Goal: Transaction & Acquisition: Purchase product/service

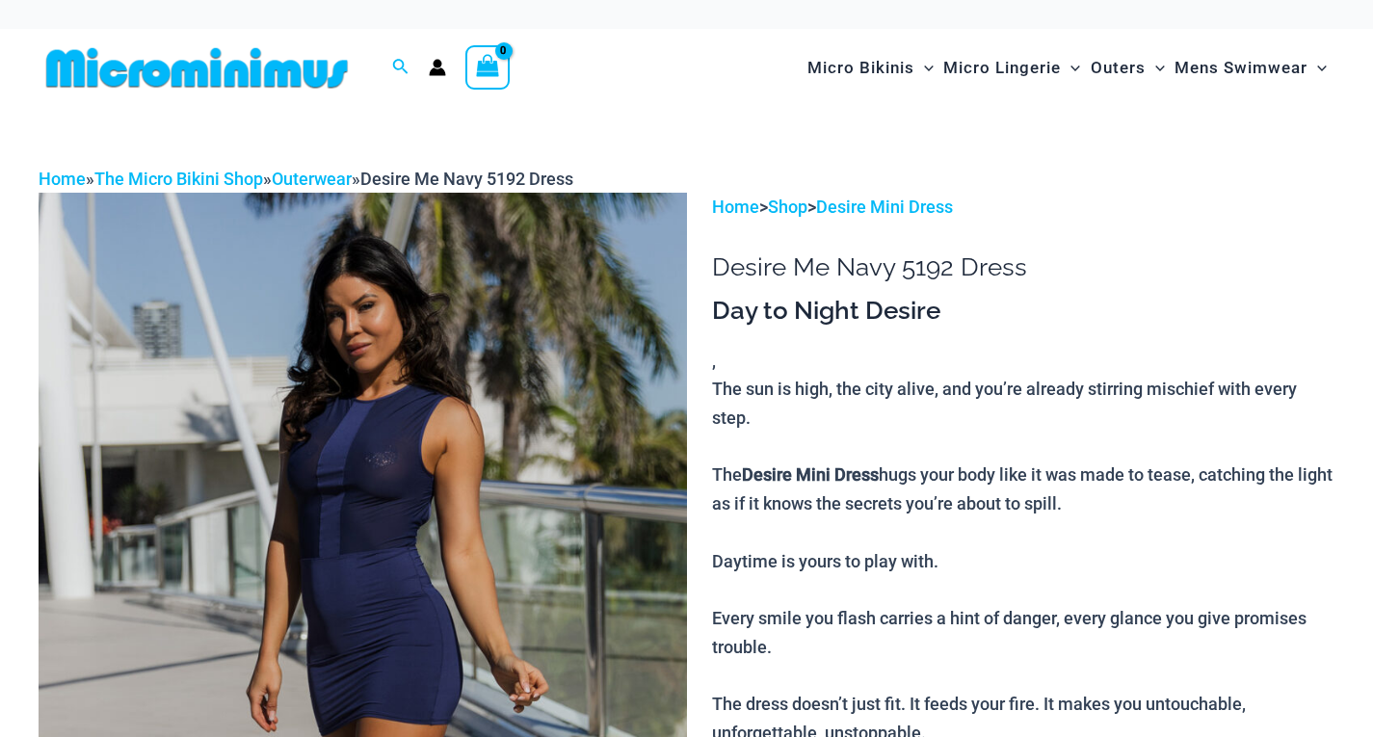
scroll to position [464, 0]
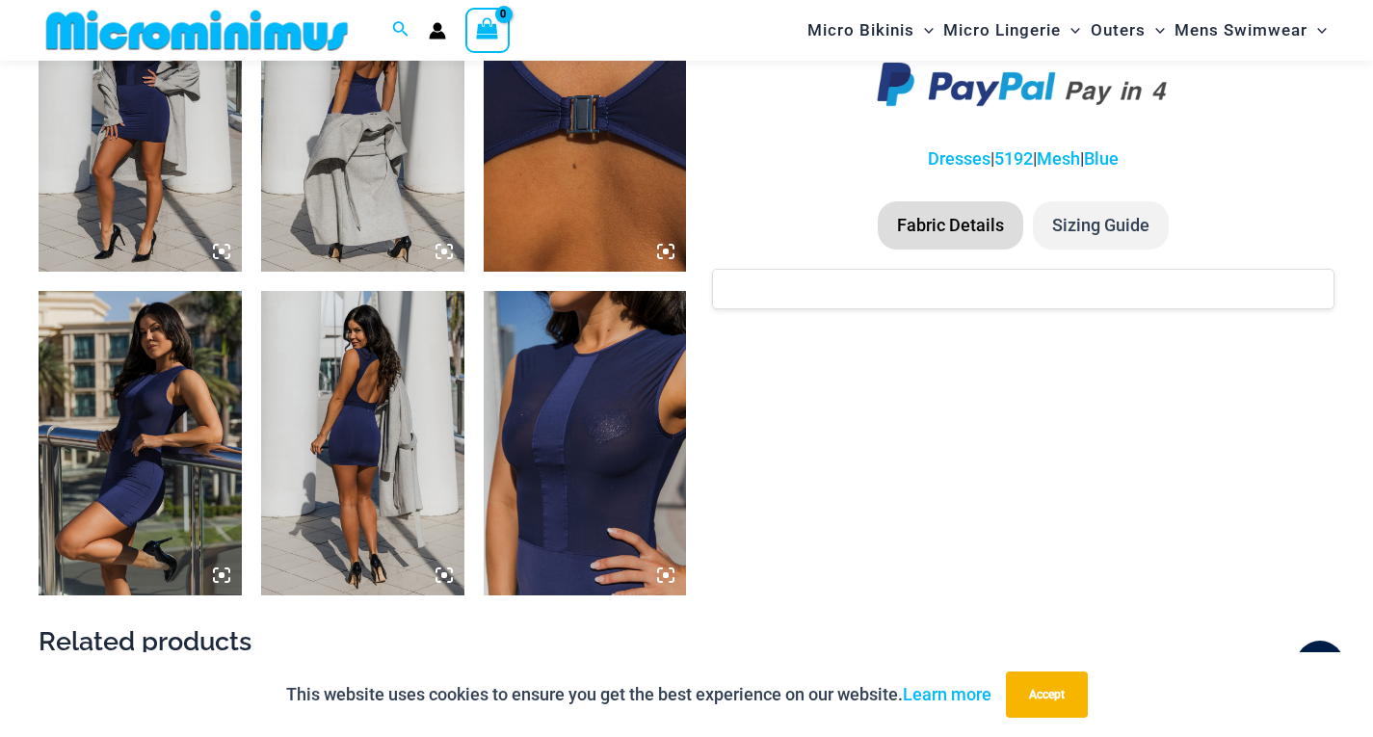
scroll to position [1428, 0]
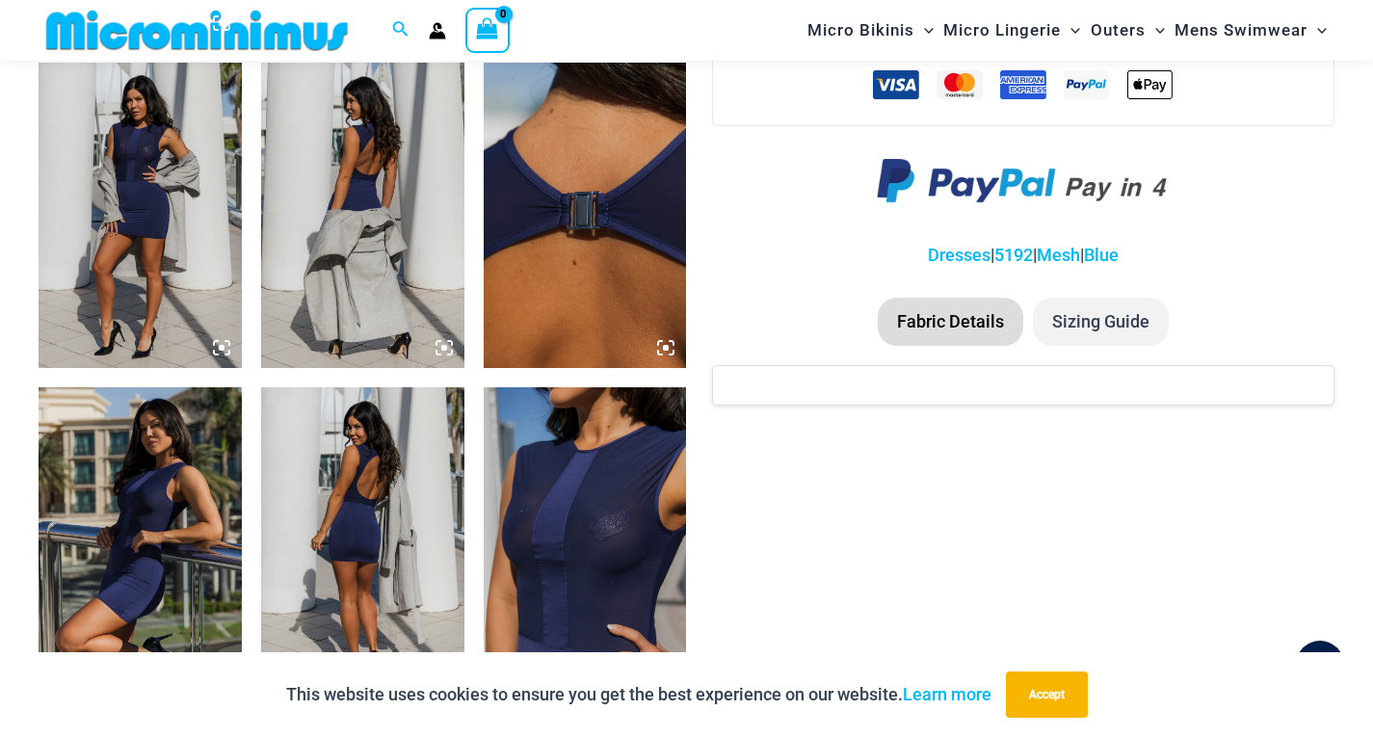
click at [405, 495] on img at bounding box center [362, 539] width 203 height 304
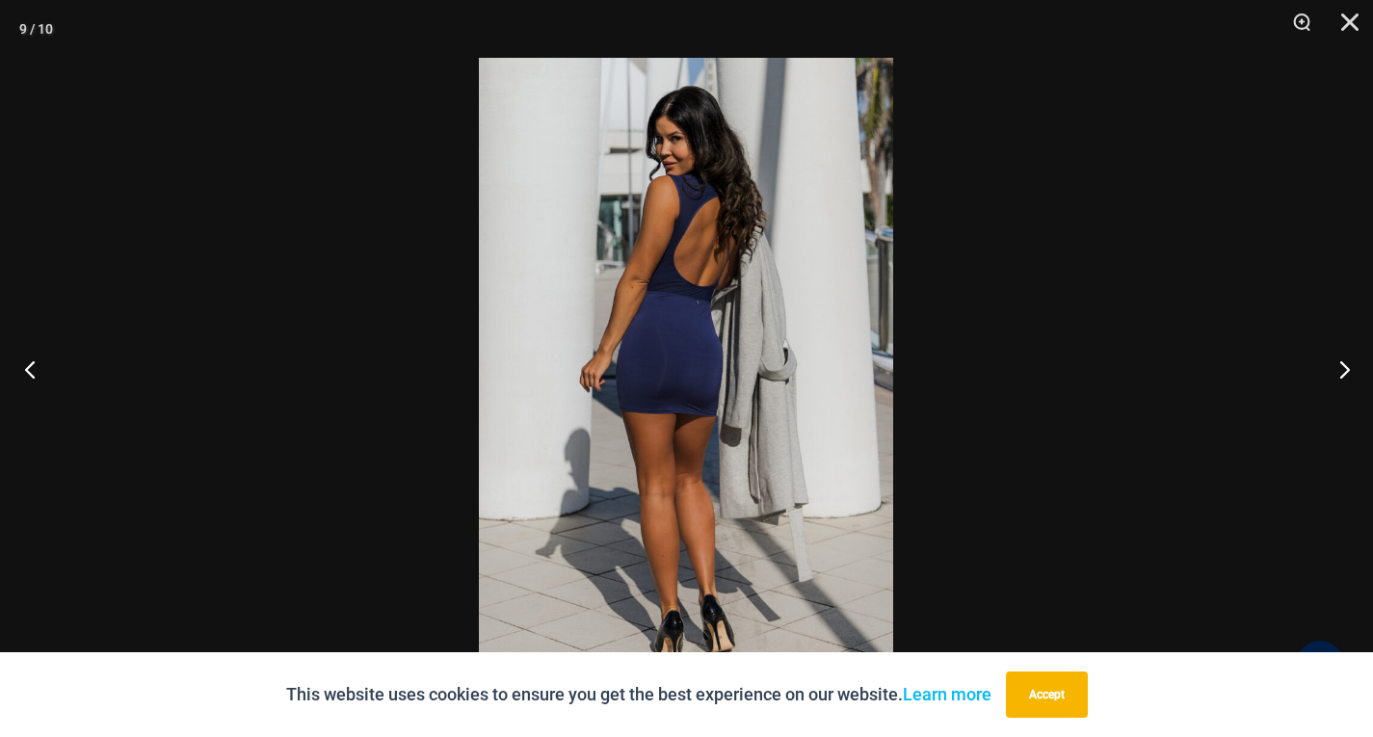
click at [29, 372] on button "Previous" at bounding box center [36, 369] width 72 height 96
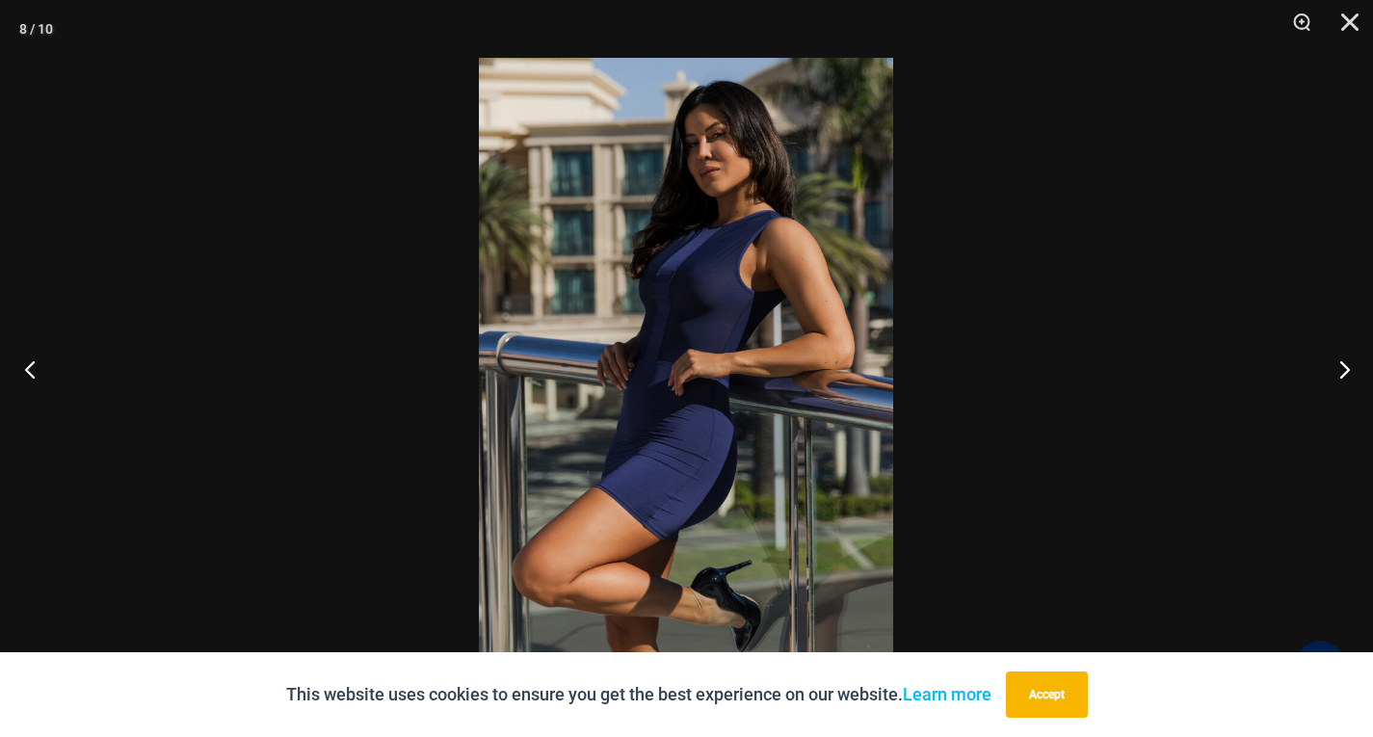
click at [29, 372] on button "Previous" at bounding box center [36, 369] width 72 height 96
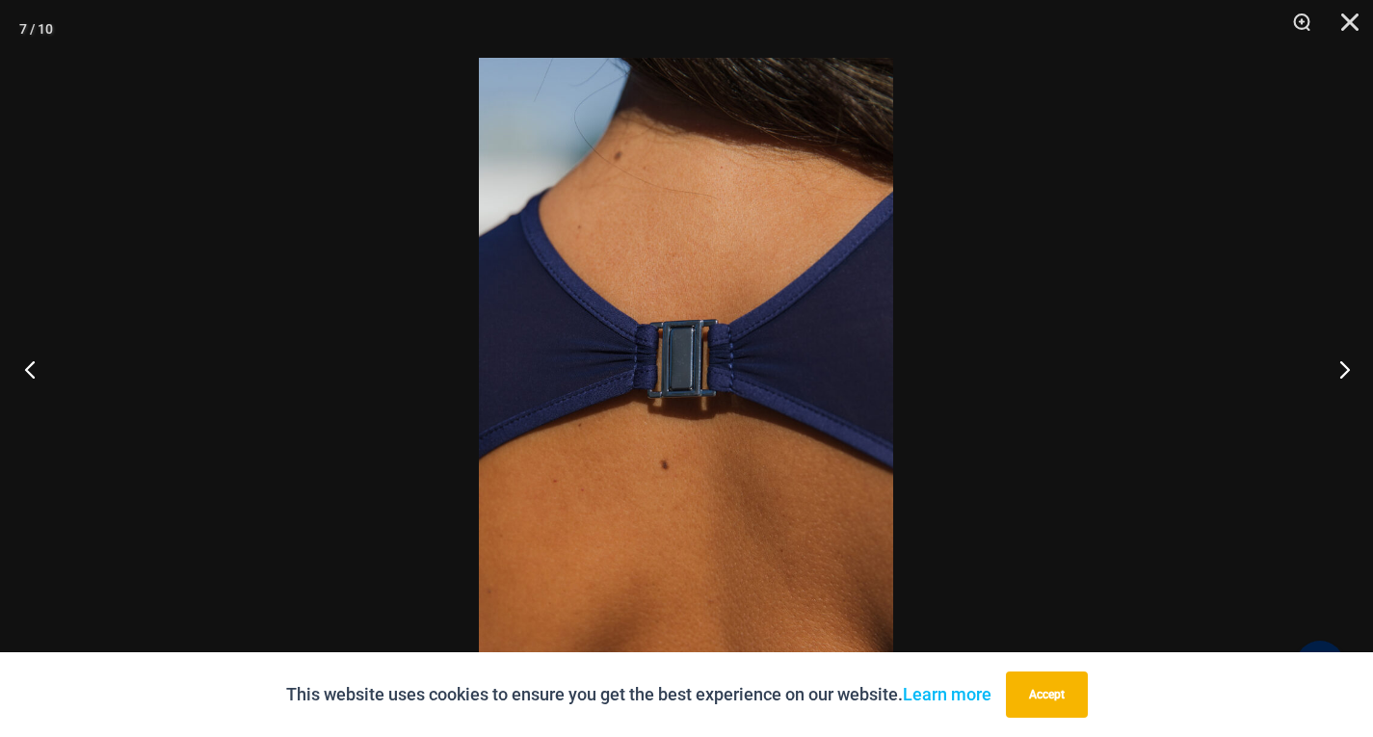
click at [29, 372] on button "Previous" at bounding box center [36, 369] width 72 height 96
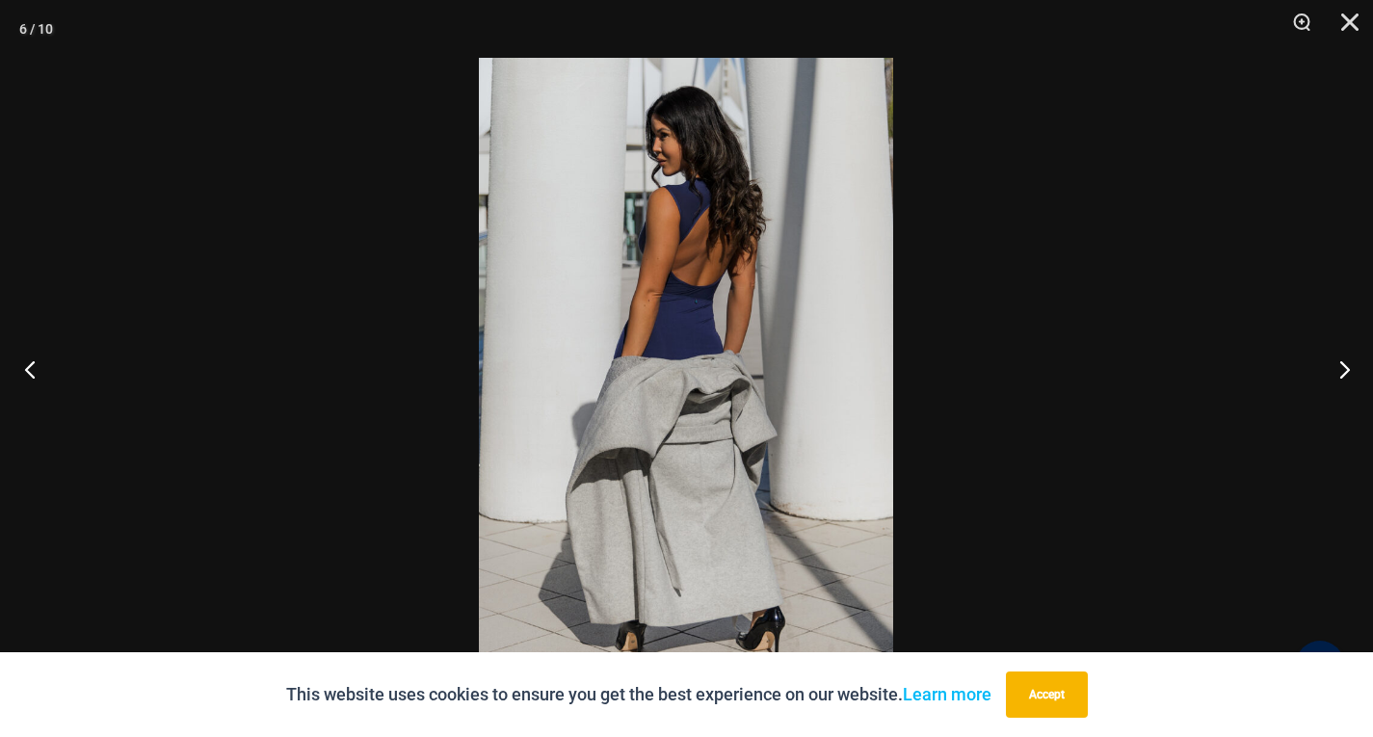
click at [29, 372] on button "Previous" at bounding box center [36, 369] width 72 height 96
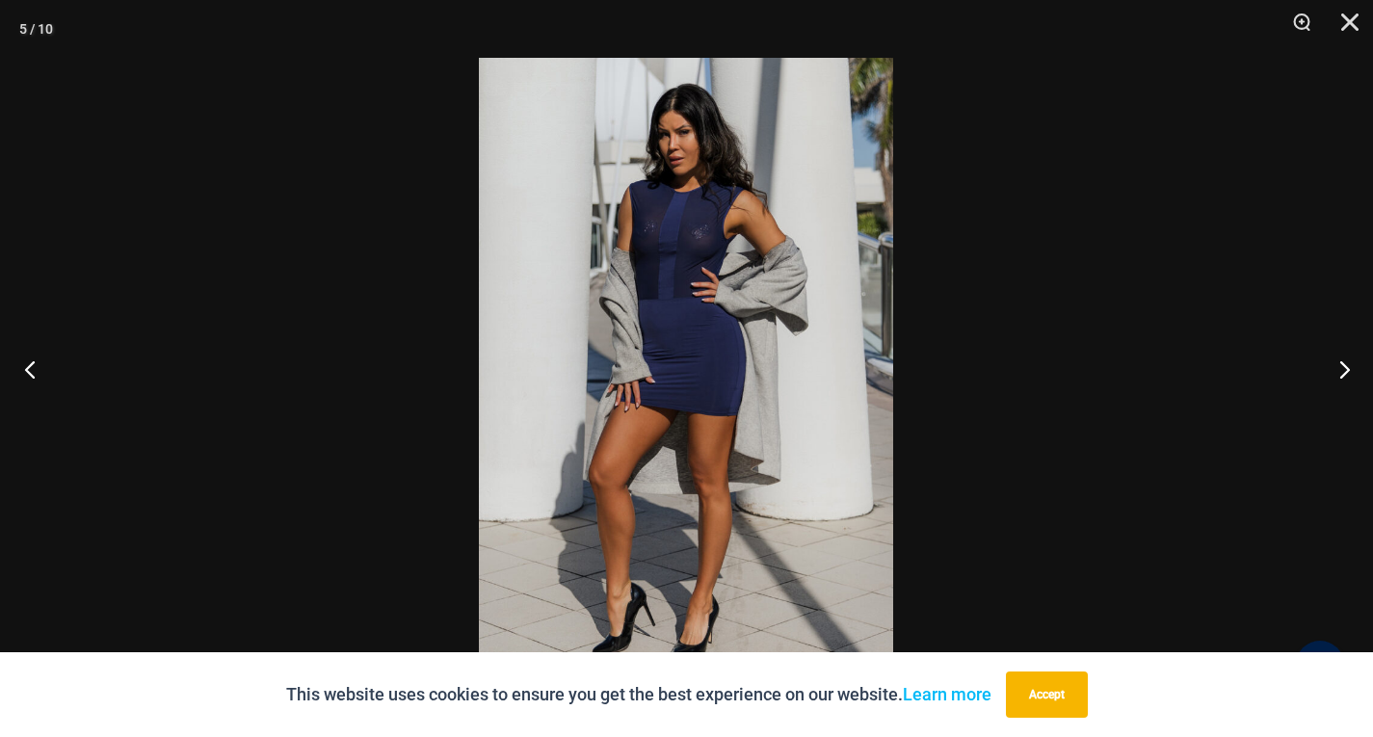
click at [29, 372] on button "Previous" at bounding box center [36, 369] width 72 height 96
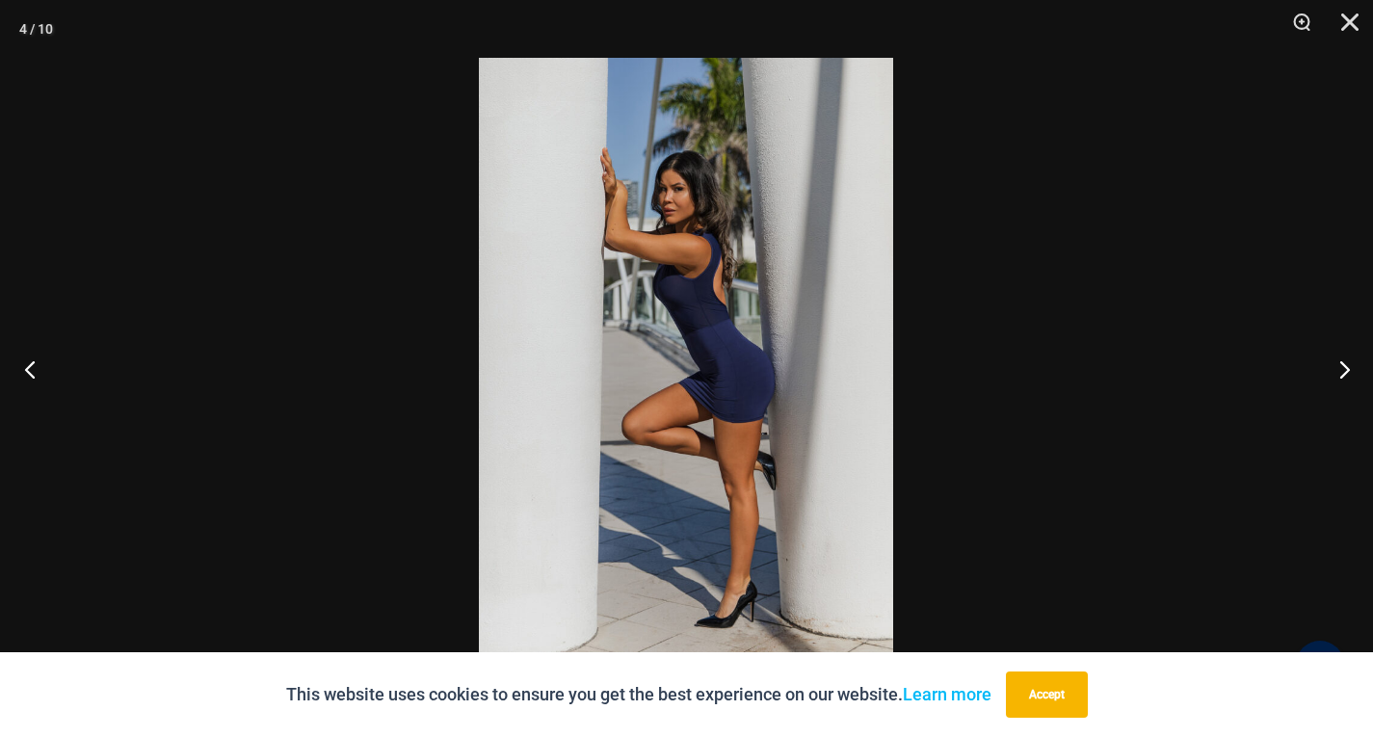
click at [29, 372] on button "Previous" at bounding box center [36, 369] width 72 height 96
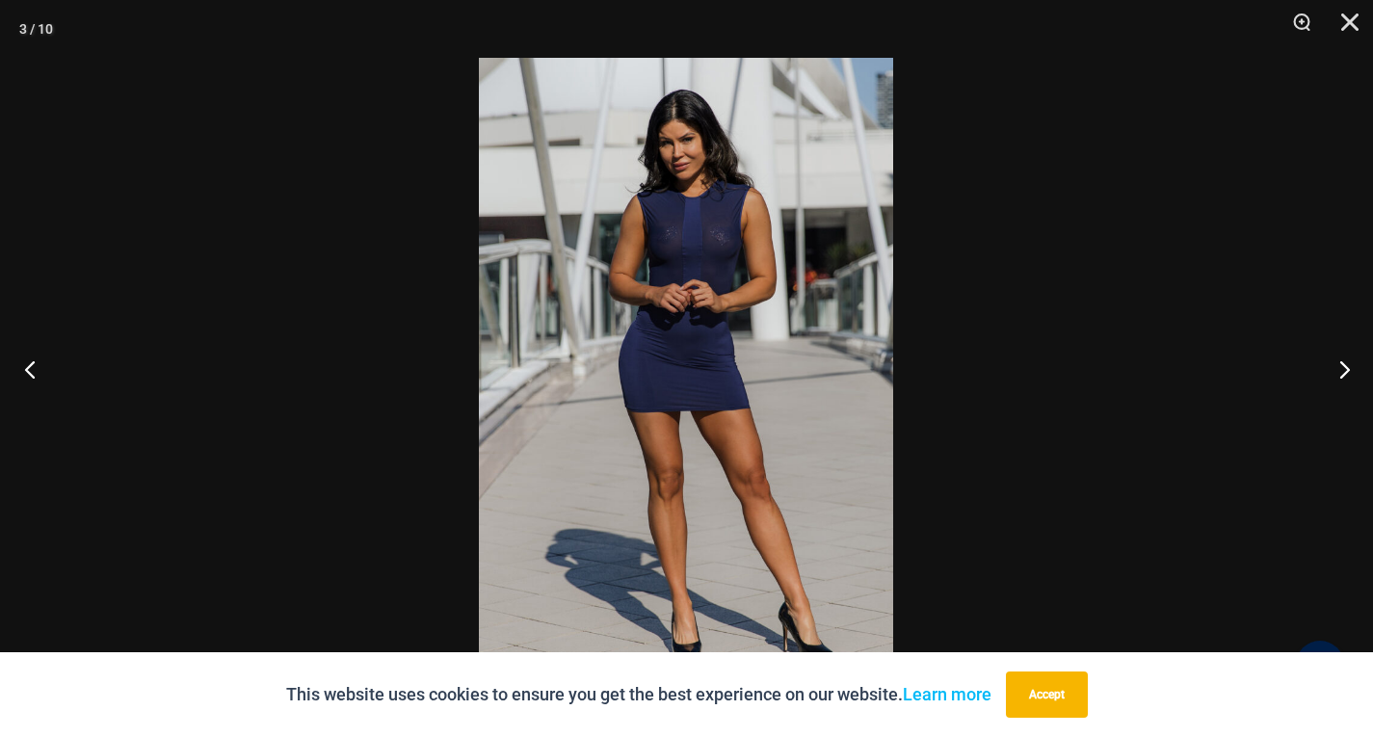
click at [29, 372] on button "Previous" at bounding box center [36, 369] width 72 height 96
